Goal: Task Accomplishment & Management: Check status

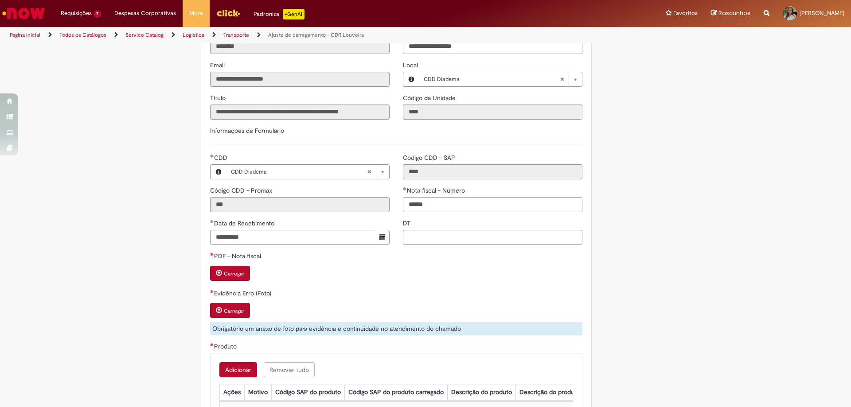
scroll to position [133, 0]
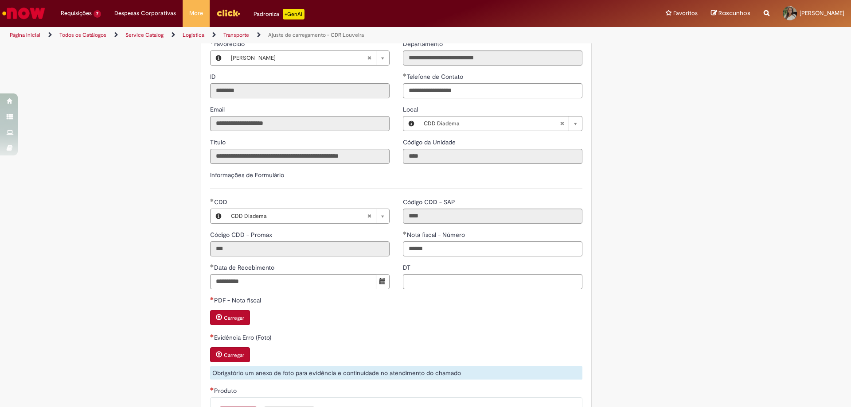
drag, startPoint x: 450, startPoint y: 270, endPoint x: 449, endPoint y: 258, distance: 12.0
click at [450, 269] on div "DT" at bounding box center [493, 268] width 180 height 11
click at [449, 251] on input "******" at bounding box center [493, 249] width 180 height 15
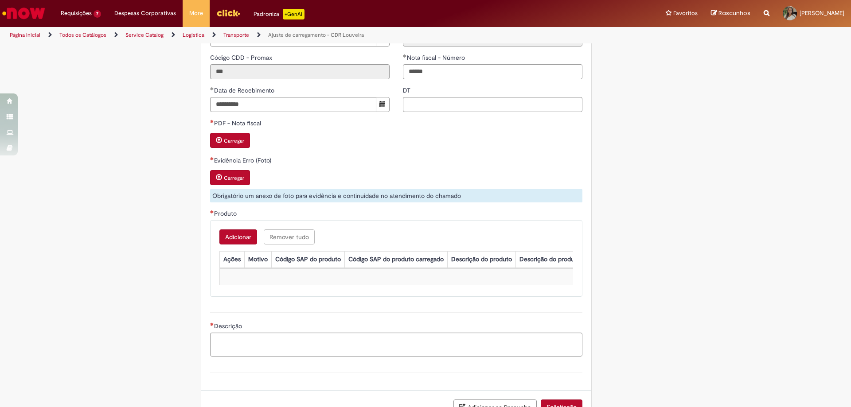
scroll to position [383, 0]
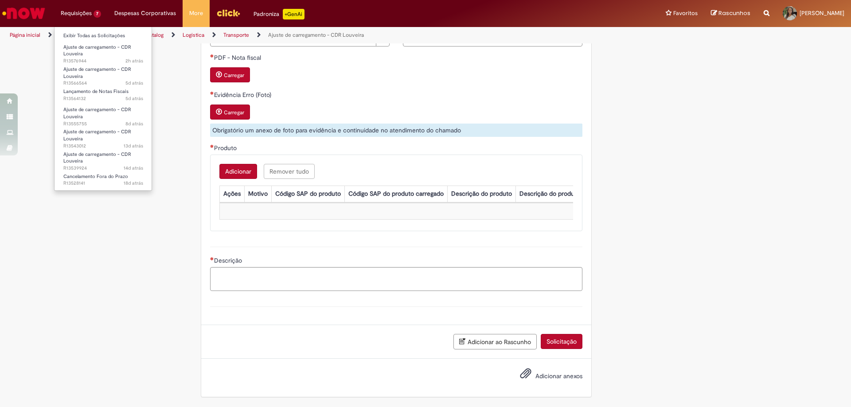
click at [76, 11] on li "Requisições 7 Exibir Todas as Solicitações Ajuste de carregamento - CDR Louveir…" at bounding box center [81, 13] width 54 height 27
drag, startPoint x: 88, startPoint y: 33, endPoint x: 108, endPoint y: 41, distance: 21.9
click at [88, 34] on link "Exibir Todas as Solicitações" at bounding box center [104, 36] width 98 height 10
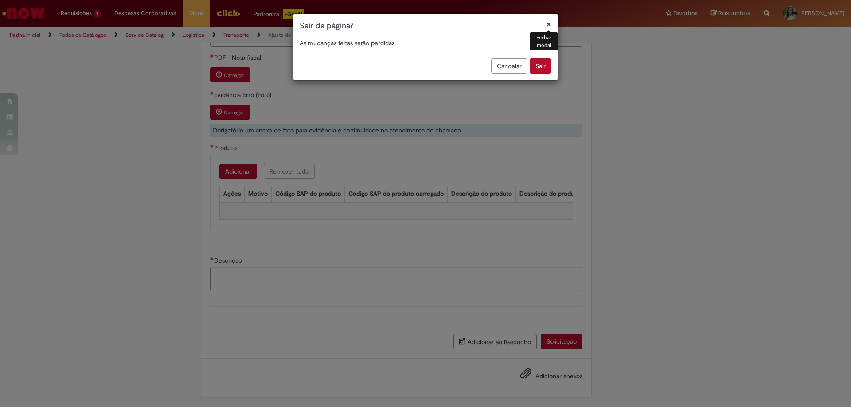
click at [543, 61] on button "Sair" at bounding box center [541, 66] width 22 height 15
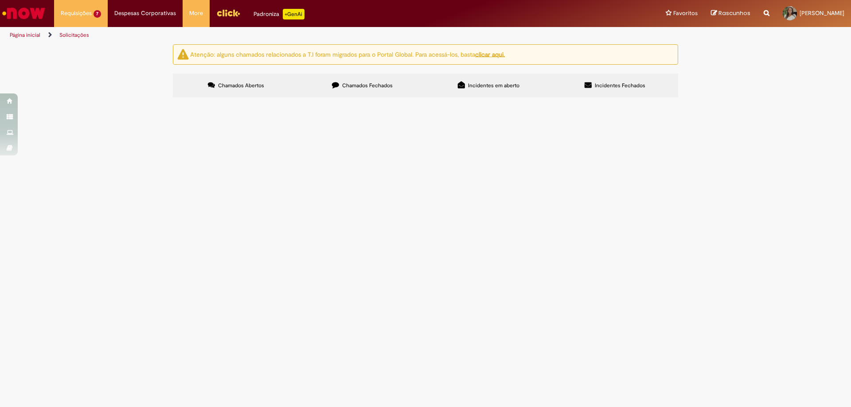
click at [0, 0] on td "Boa tarde pessoal, Recebemos essa transferência do CDD Maua, poderia realizar o…" at bounding box center [0, 0] width 0 height 0
click at [0, 0] on span "Boa tarde pessoal, Recebemos essa transferência do CDD Maua, poderia realizar o…" at bounding box center [0, 0] width 0 height 0
click at [0, 0] on span "bao tarde pessoal, Consegue validar para ajuste de estoque. Obrigada!" at bounding box center [0, 0] width 0 height 0
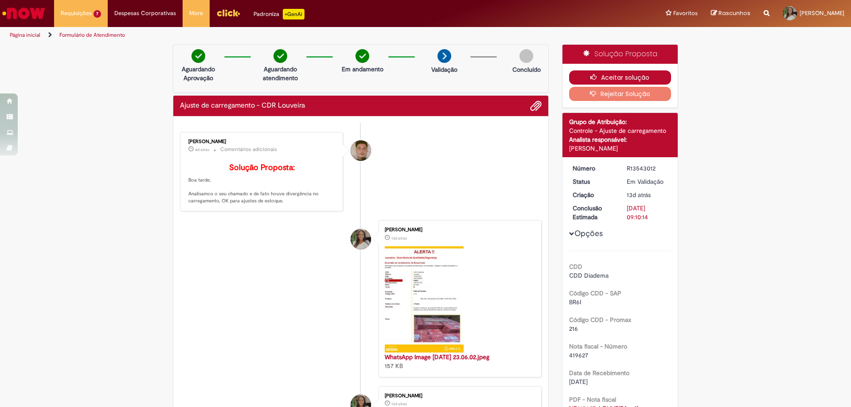
click at [635, 78] on button "Aceitar solução" at bounding box center [620, 77] width 102 height 14
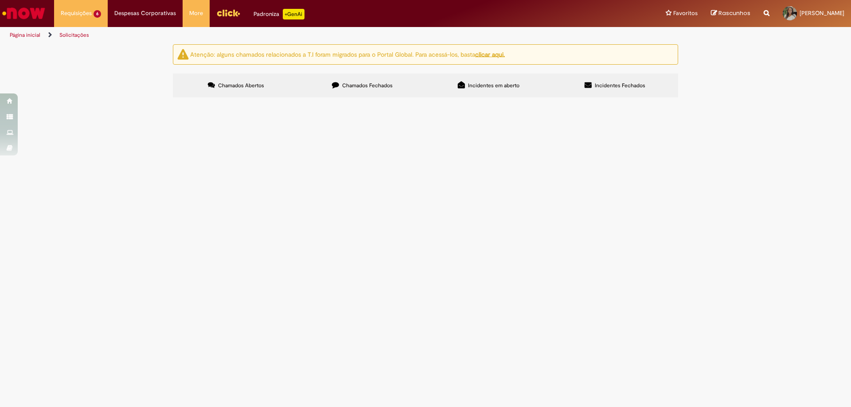
click at [0, 0] on span "Ajuste de carregamento - CDR Louveira" at bounding box center [0, 0] width 0 height 0
